Goal: Task Accomplishment & Management: Use online tool/utility

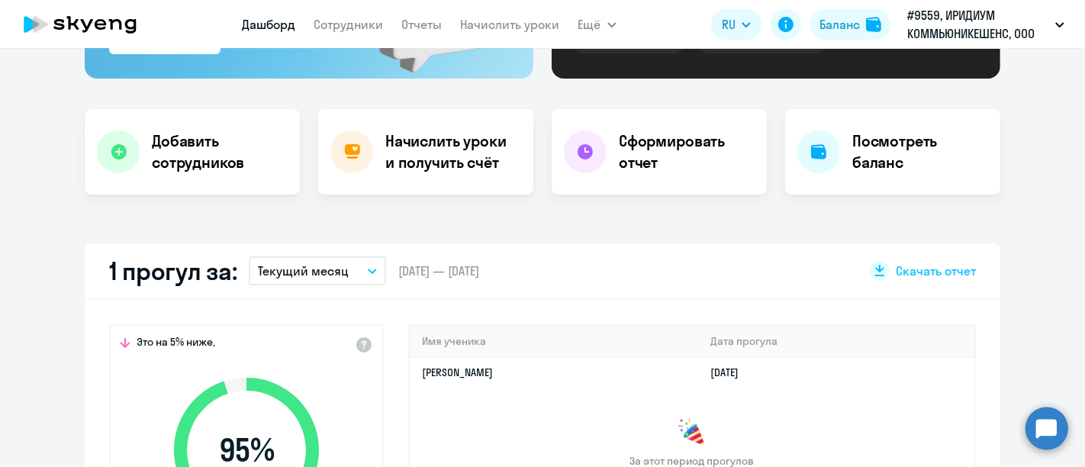
scroll to position [339, 0]
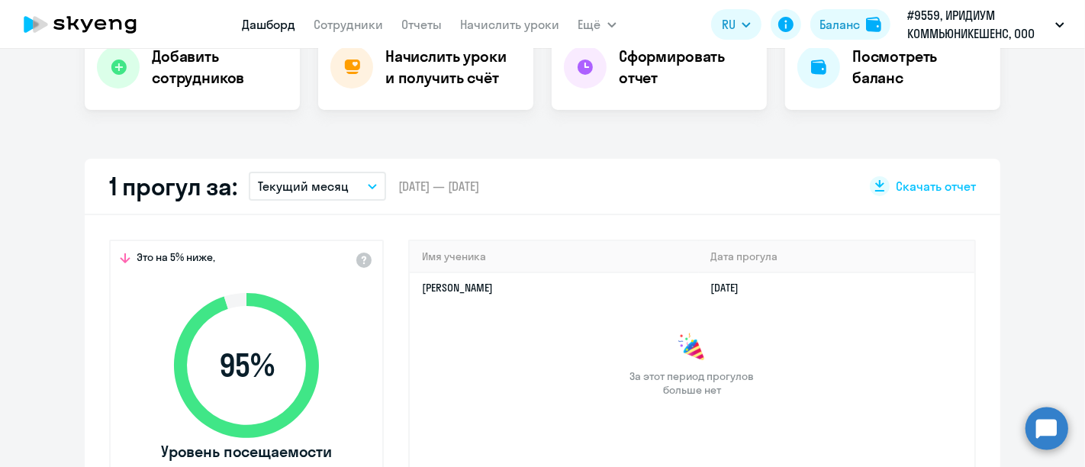
select select "30"
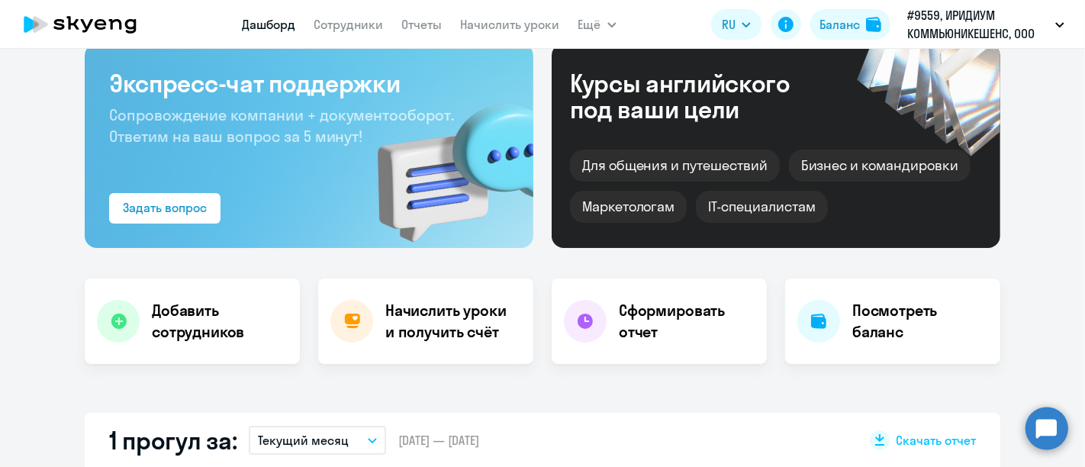
scroll to position [0, 0]
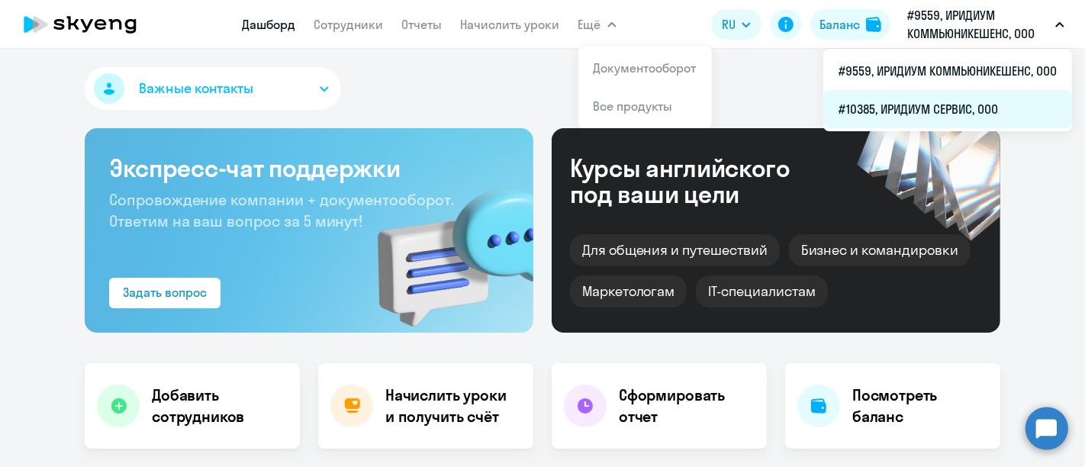
click at [944, 112] on li "#10385, ИРИДИУМ СЕРВИС, ООО" at bounding box center [947, 109] width 249 height 38
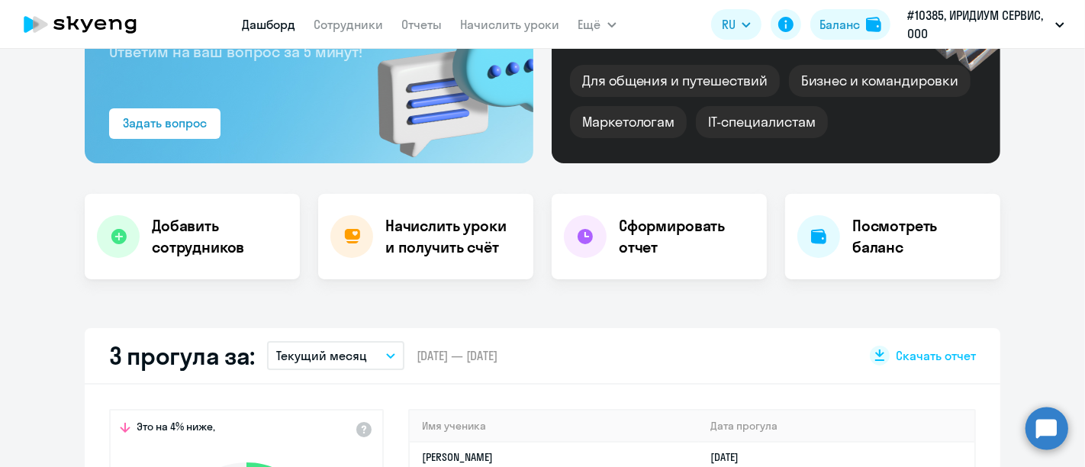
scroll to position [339, 0]
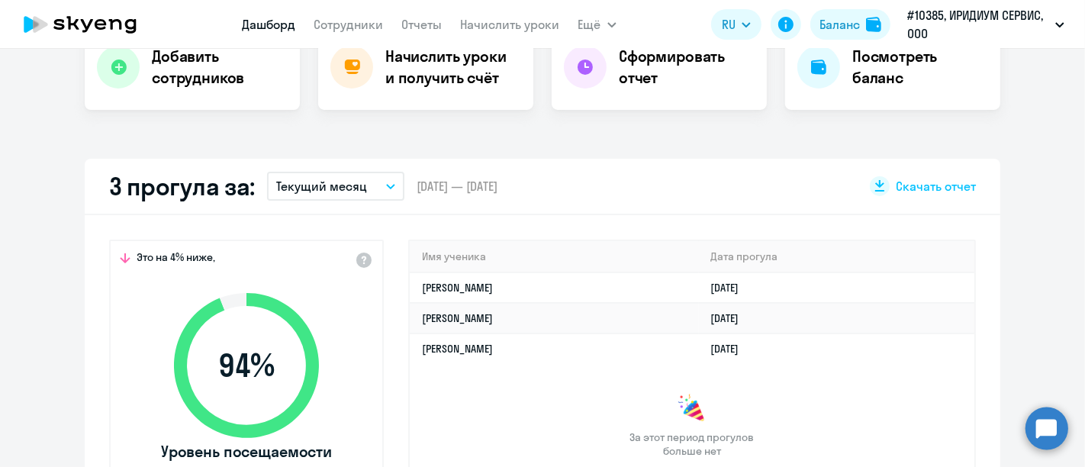
select select "30"
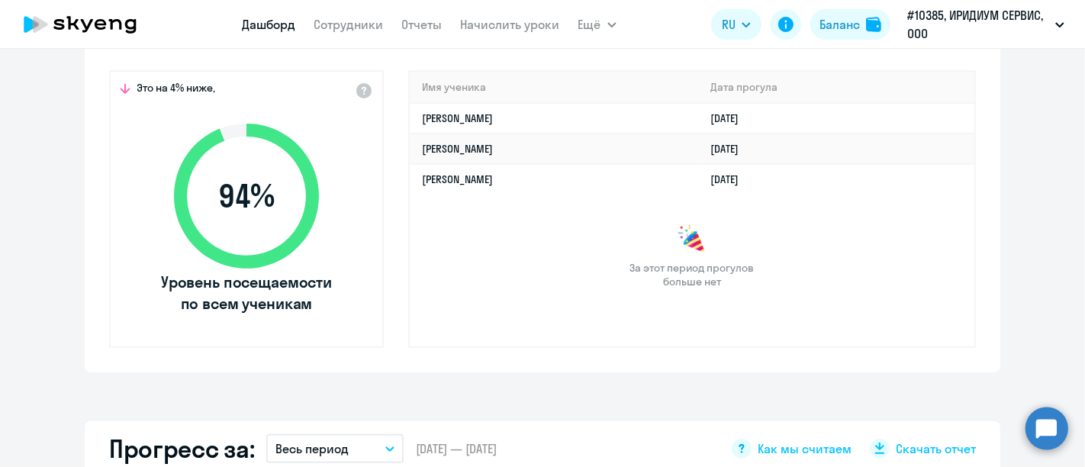
scroll to position [423, 0]
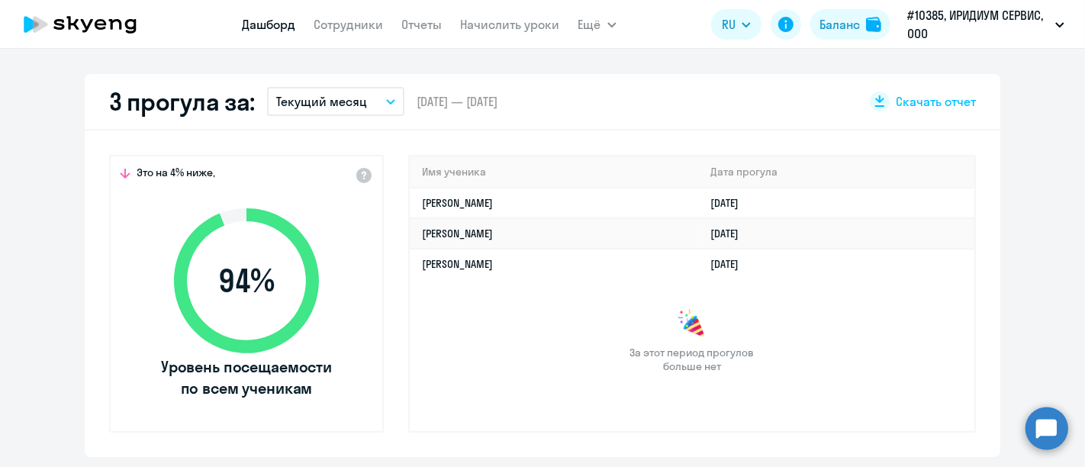
click at [1046, 134] on app-truancy-attendance-dashboard "3 прогула за: Текущий месяц – 01.08.2025 — 31.08.2025 Скачать отчет Это на 4% н…" at bounding box center [542, 265] width 1085 height 383
click at [360, 21] on link "Сотрудники" at bounding box center [348, 24] width 69 height 15
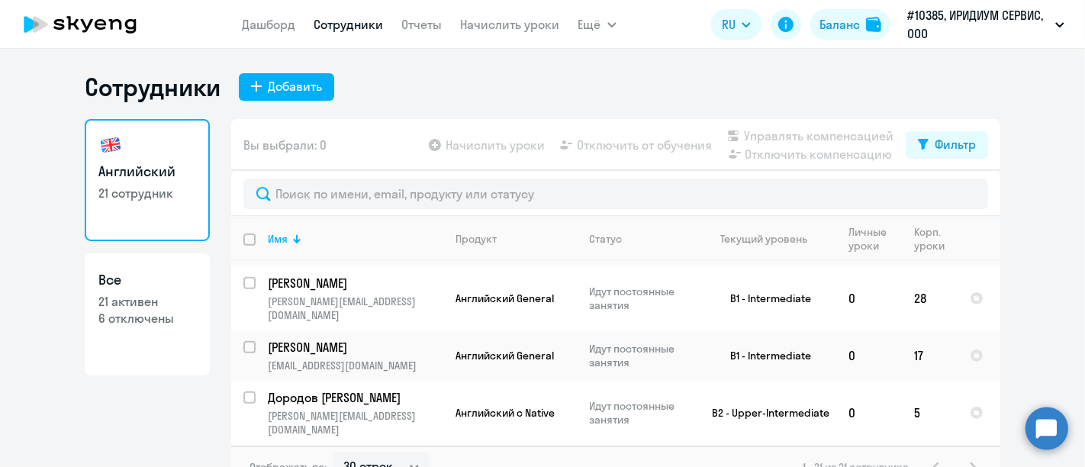
scroll to position [1055, 0]
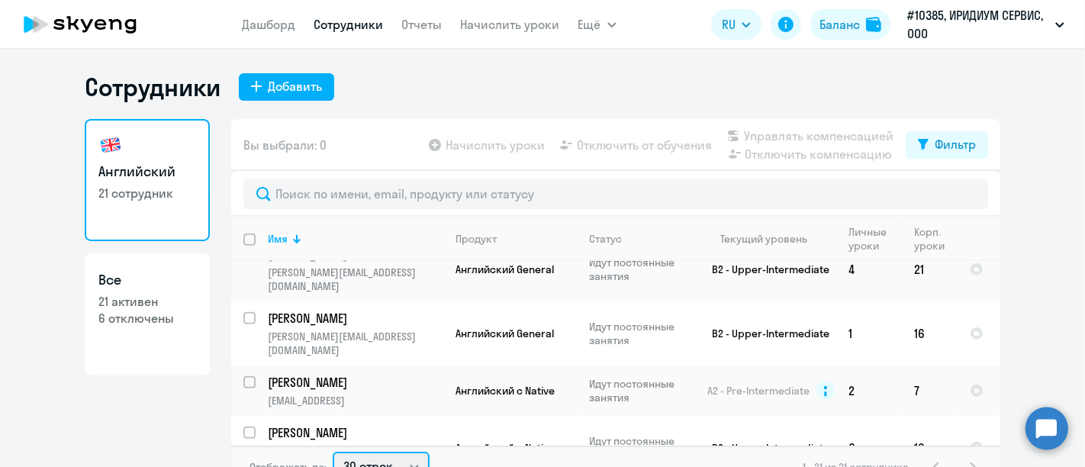
click at [394, 463] on select "30 строк 50 строк 100 строк" at bounding box center [381, 467] width 97 height 31
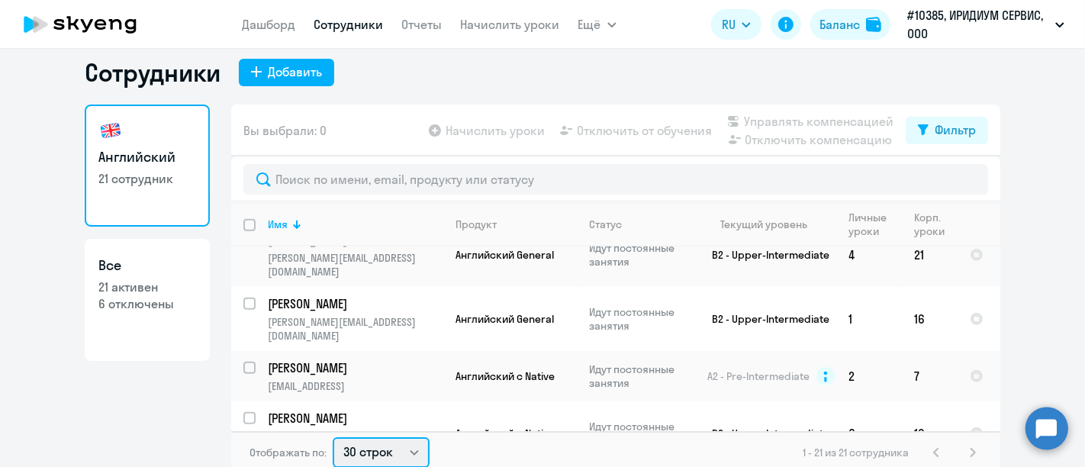
select select "50"
click at [333, 437] on select "30 строк 50 строк 100 строк" at bounding box center [381, 452] width 97 height 31
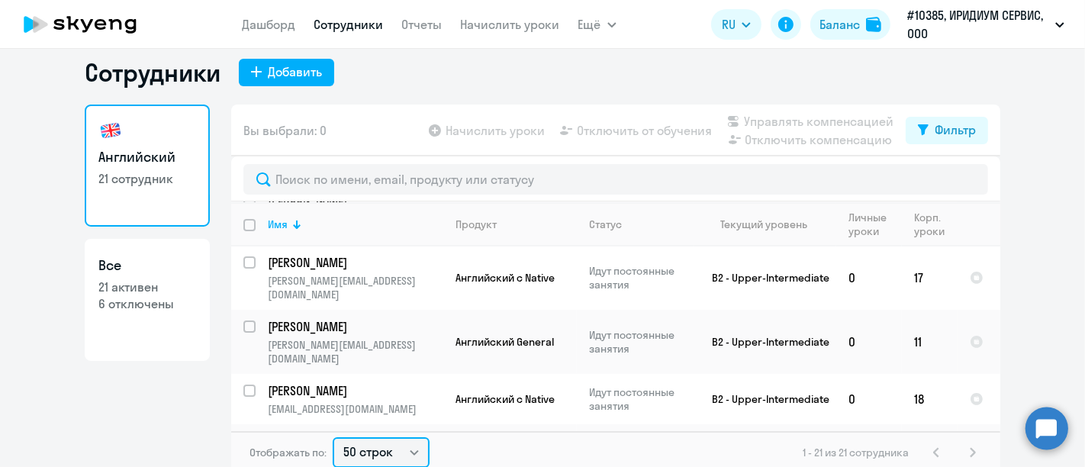
scroll to position [0, 0]
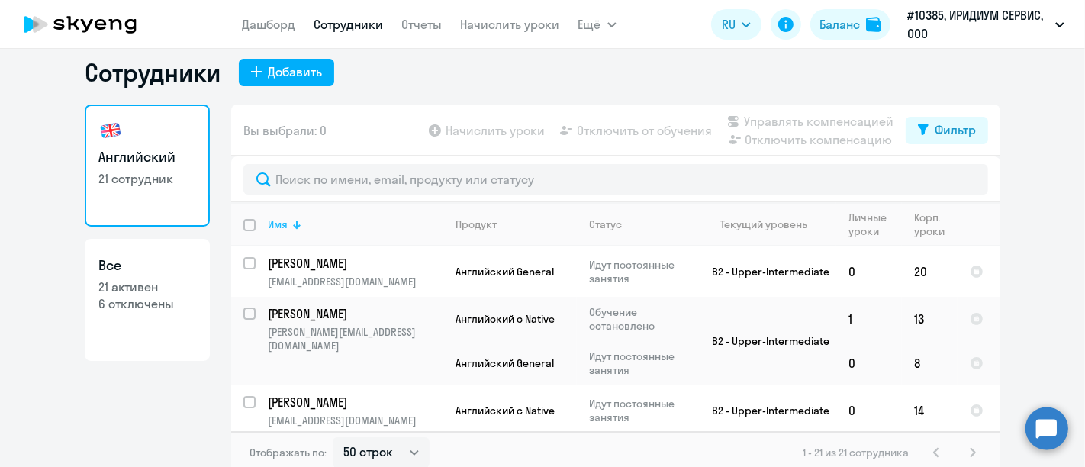
click at [278, 223] on div "Имя" at bounding box center [278, 224] width 20 height 14
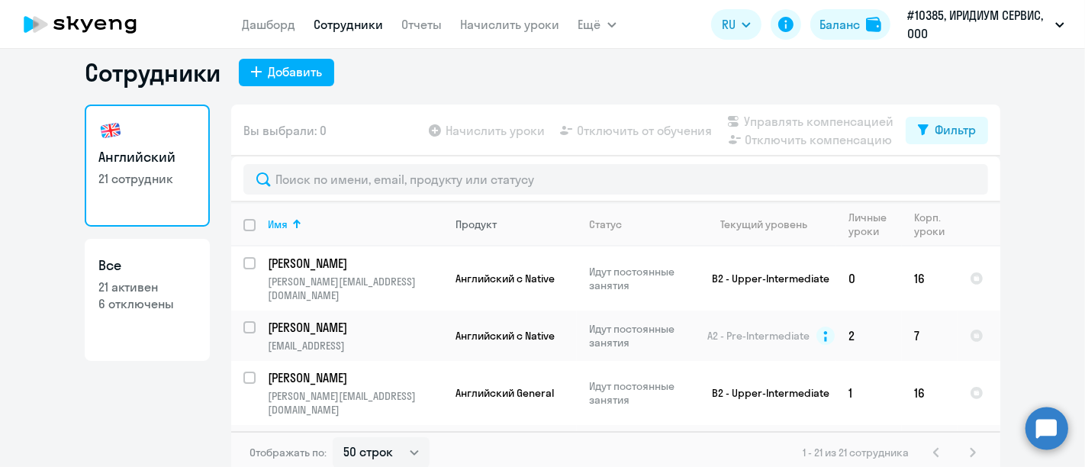
click at [477, 222] on div "Продукт" at bounding box center [475, 224] width 41 height 14
click at [479, 232] on th "Продукт" at bounding box center [509, 224] width 133 height 44
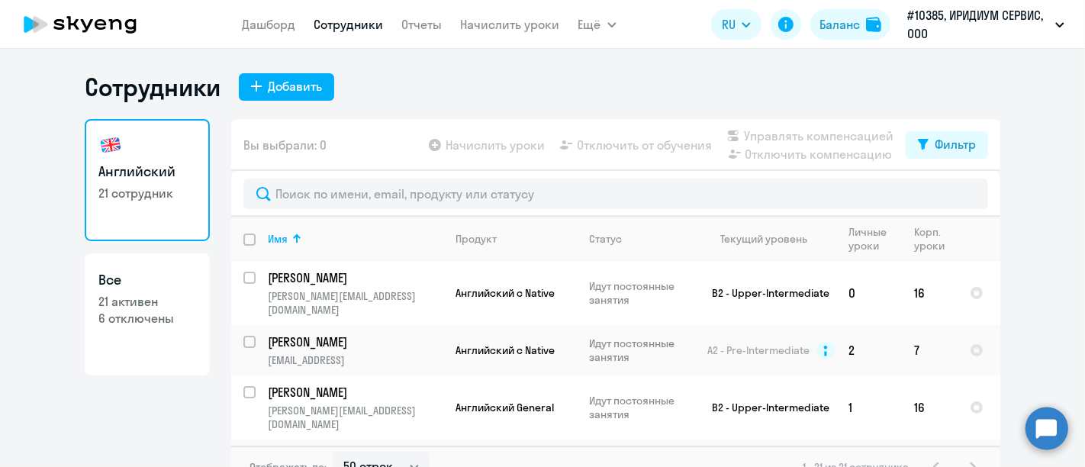
click at [458, 149] on app-table-action-button "Начислить уроки" at bounding box center [485, 145] width 119 height 18
click at [493, 32] on app-menu-item-link "Начислить уроки" at bounding box center [510, 24] width 99 height 19
click at [506, 25] on link "Начислить уроки" at bounding box center [510, 24] width 99 height 15
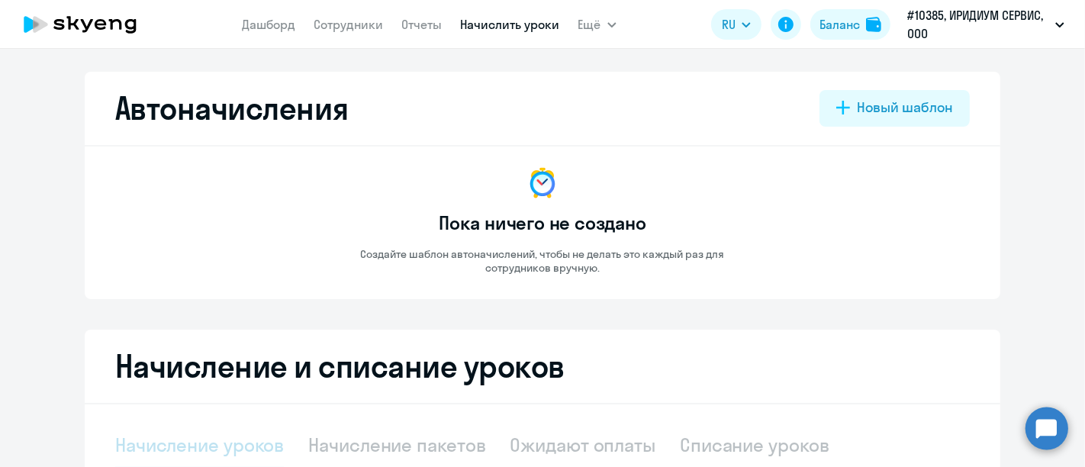
select select "10"
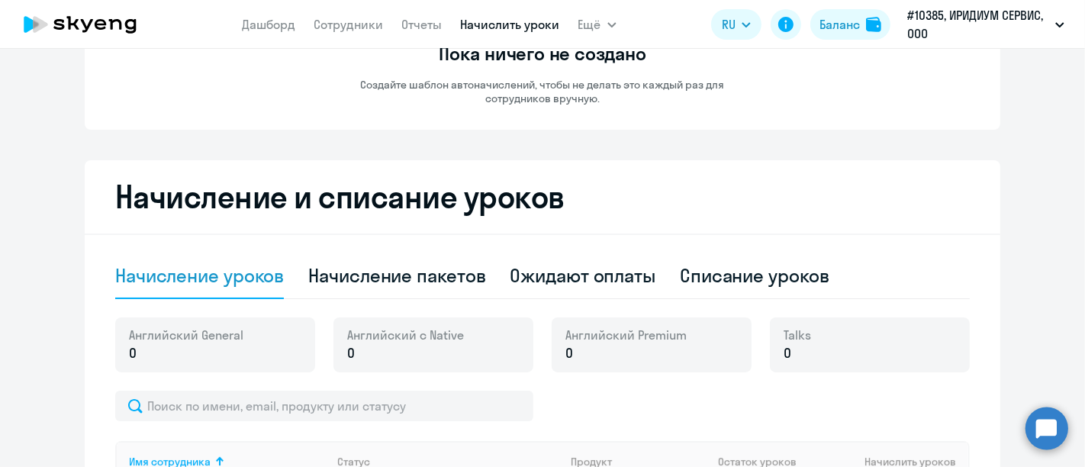
scroll to position [254, 0]
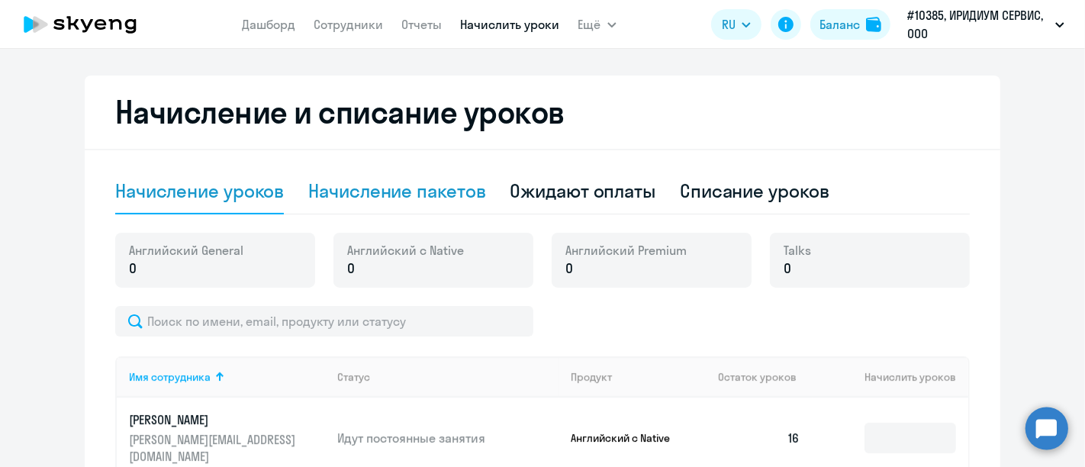
click at [416, 191] on div "Начисление пакетов" at bounding box center [396, 190] width 177 height 24
select select "10"
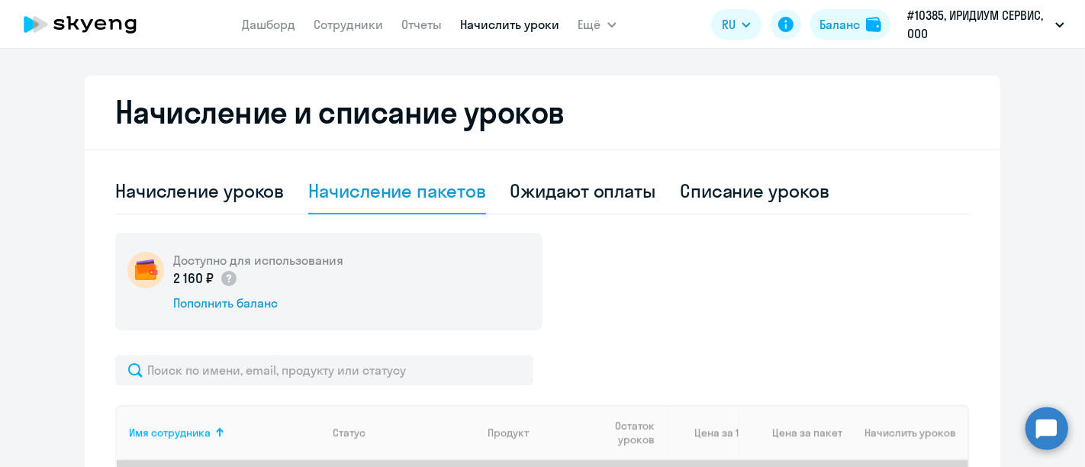
scroll to position [423, 0]
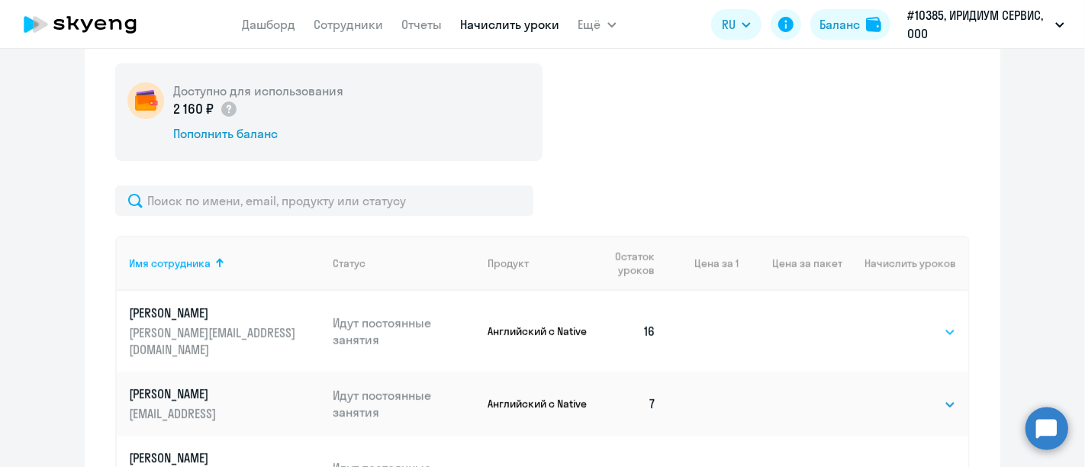
click at [904, 333] on select "Выбрать 4 8 16 32 64 96 128" at bounding box center [924, 332] width 63 height 18
select select "16"
click at [893, 323] on select "Выбрать 4 8 16 32 64 96 128" at bounding box center [924, 332] width 63 height 18
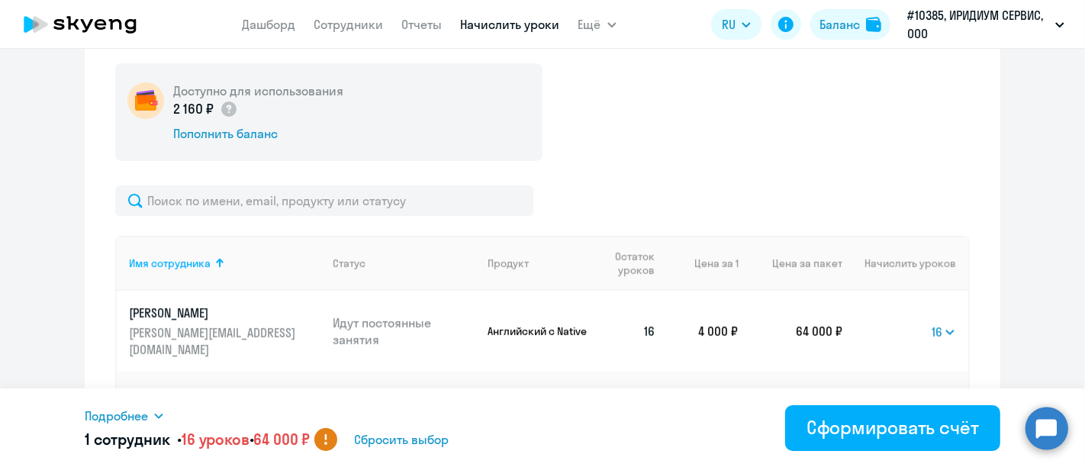
drag, startPoint x: 963, startPoint y: 288, endPoint x: 959, endPoint y: 310, distance: 23.1
click at [959, 310] on div "Начисление и списание уроков Начисление уроков Начисление пакетов Ожидают оплат…" at bounding box center [542, 452] width 915 height 1092
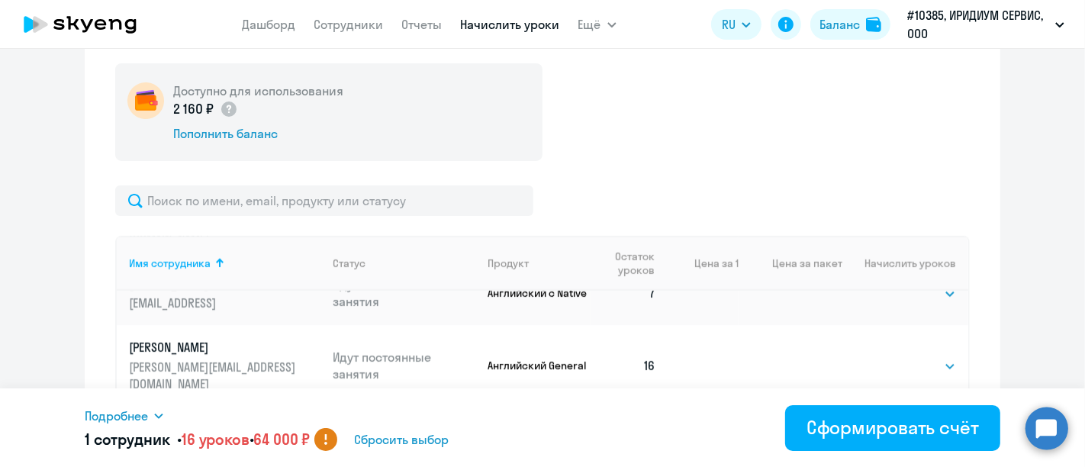
scroll to position [115, 0]
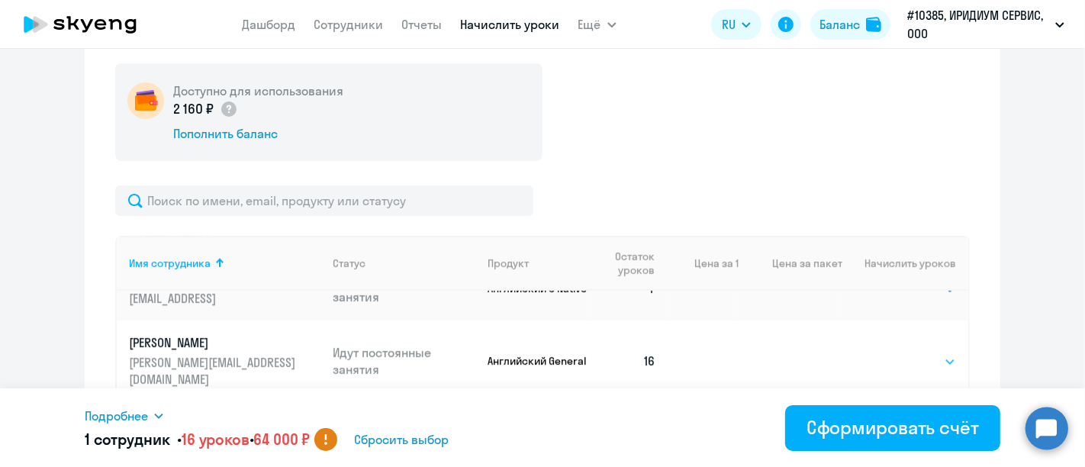
click at [905, 359] on select "Выбрать 4 8 16 32 64 96 128" at bounding box center [924, 361] width 63 height 18
select select "32"
click at [893, 352] on select "Выбрать 4 8 16 32 64 96 128" at bounding box center [924, 361] width 63 height 18
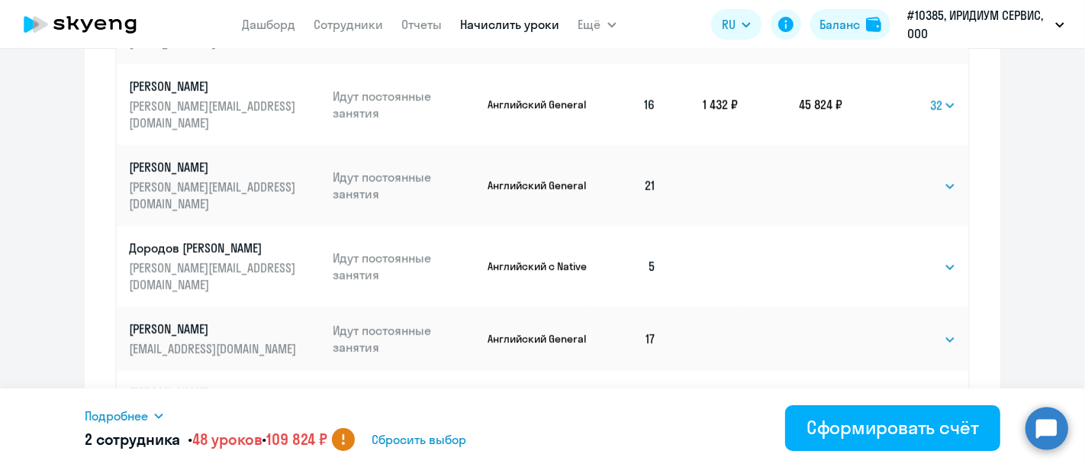
scroll to position [339, 0]
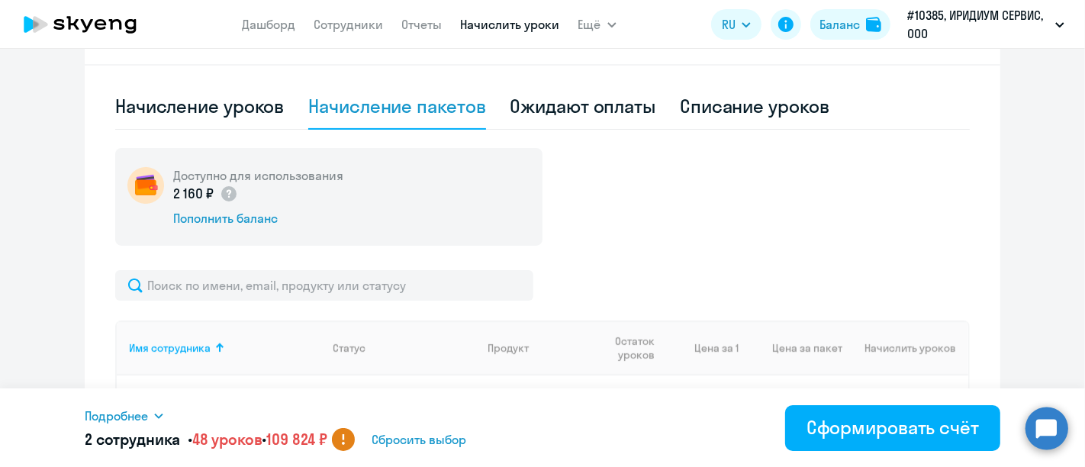
click at [93, 24] on icon at bounding box center [80, 24] width 134 height 38
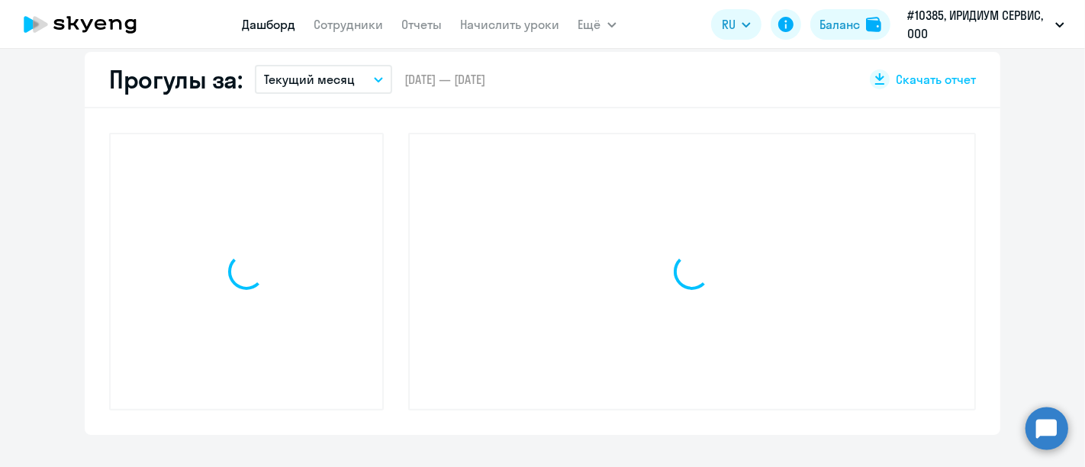
scroll to position [445, 0]
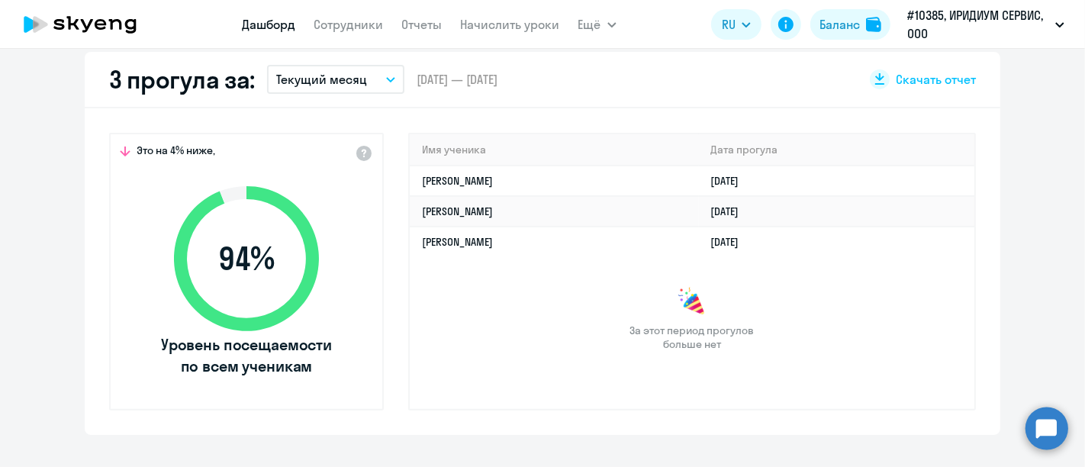
select select "30"
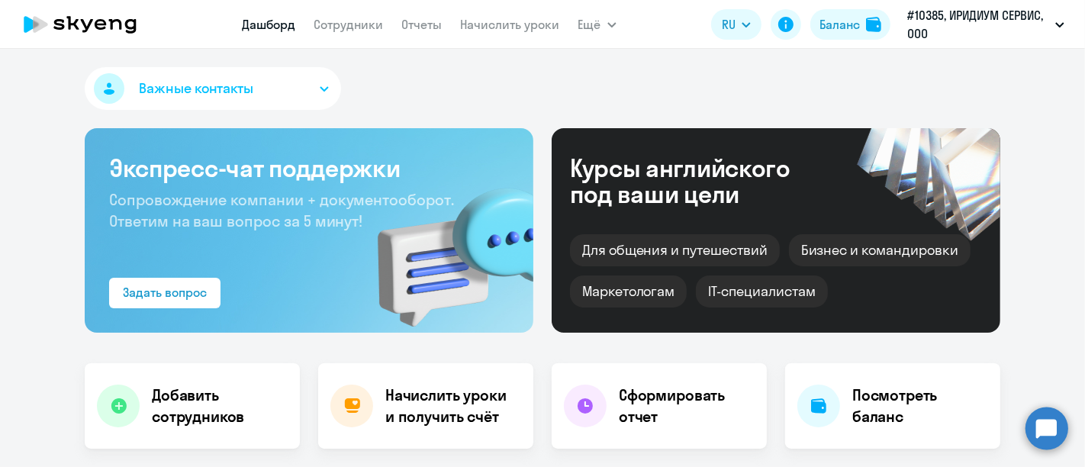
select select "30"
